Goal: Find contact information: Find contact information

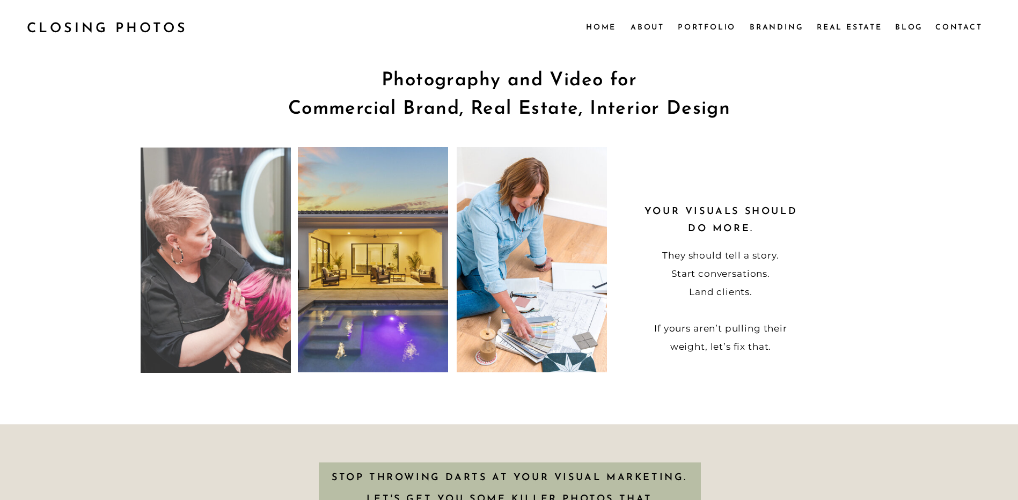
click at [966, 26] on nav "Contact" at bounding box center [958, 27] width 46 height 12
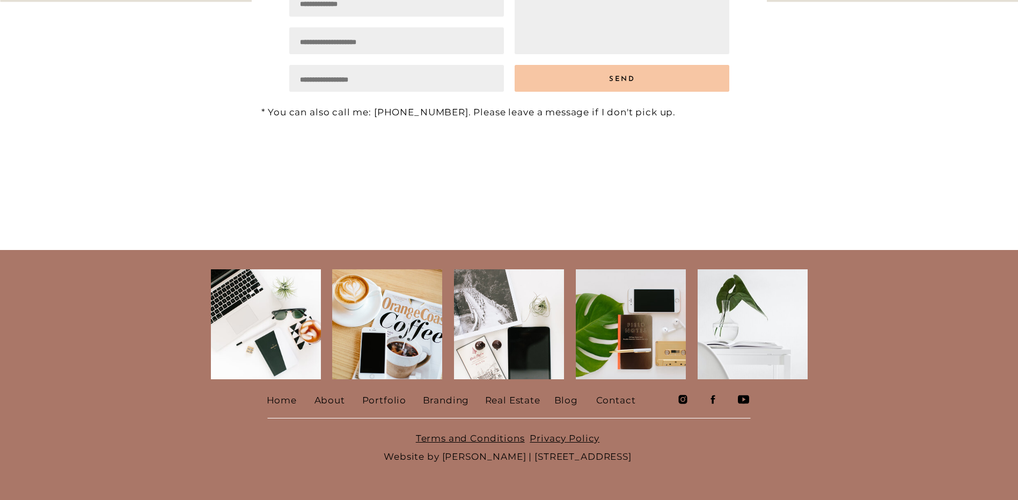
scroll to position [321, 0]
click at [714, 403] on icon at bounding box center [712, 398] width 11 height 11
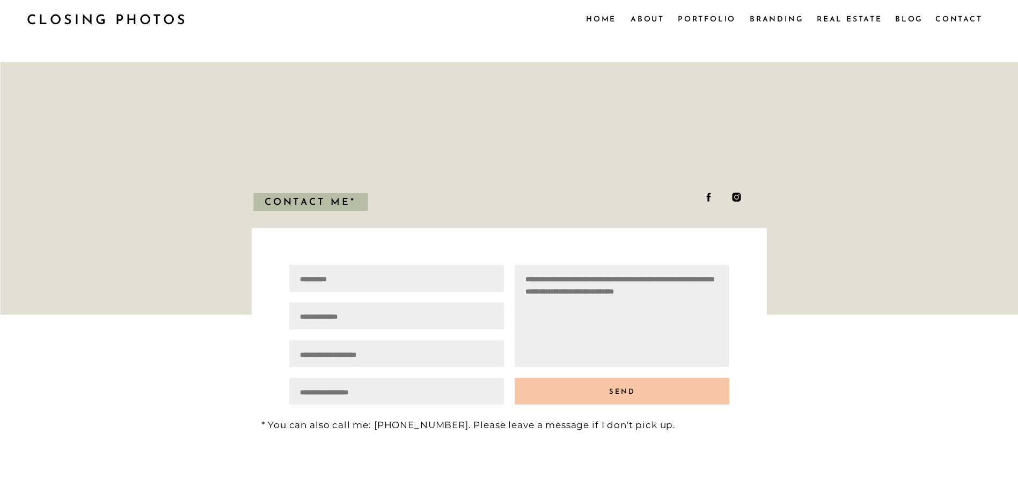
scroll to position [0, 0]
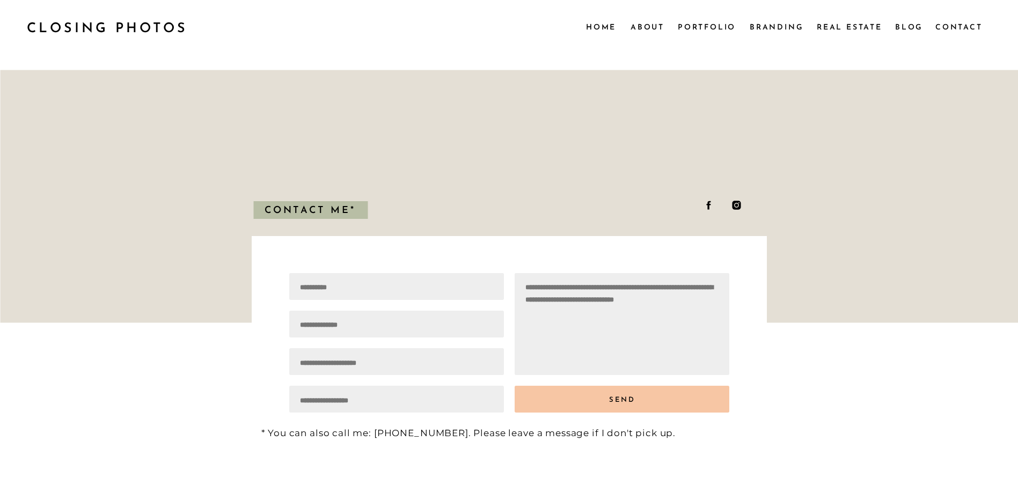
click at [638, 26] on nav "About" at bounding box center [646, 27] width 33 height 12
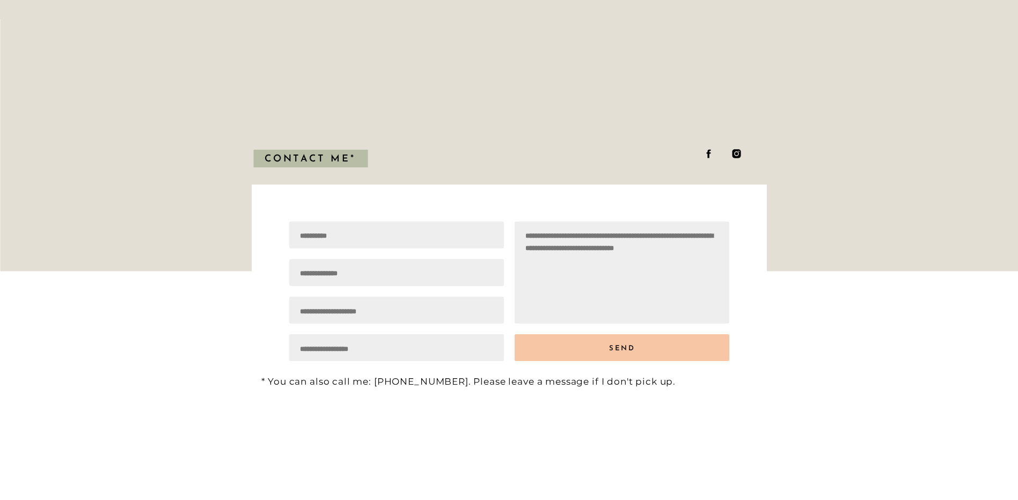
scroll to position [1062, 0]
